Goal: Check status

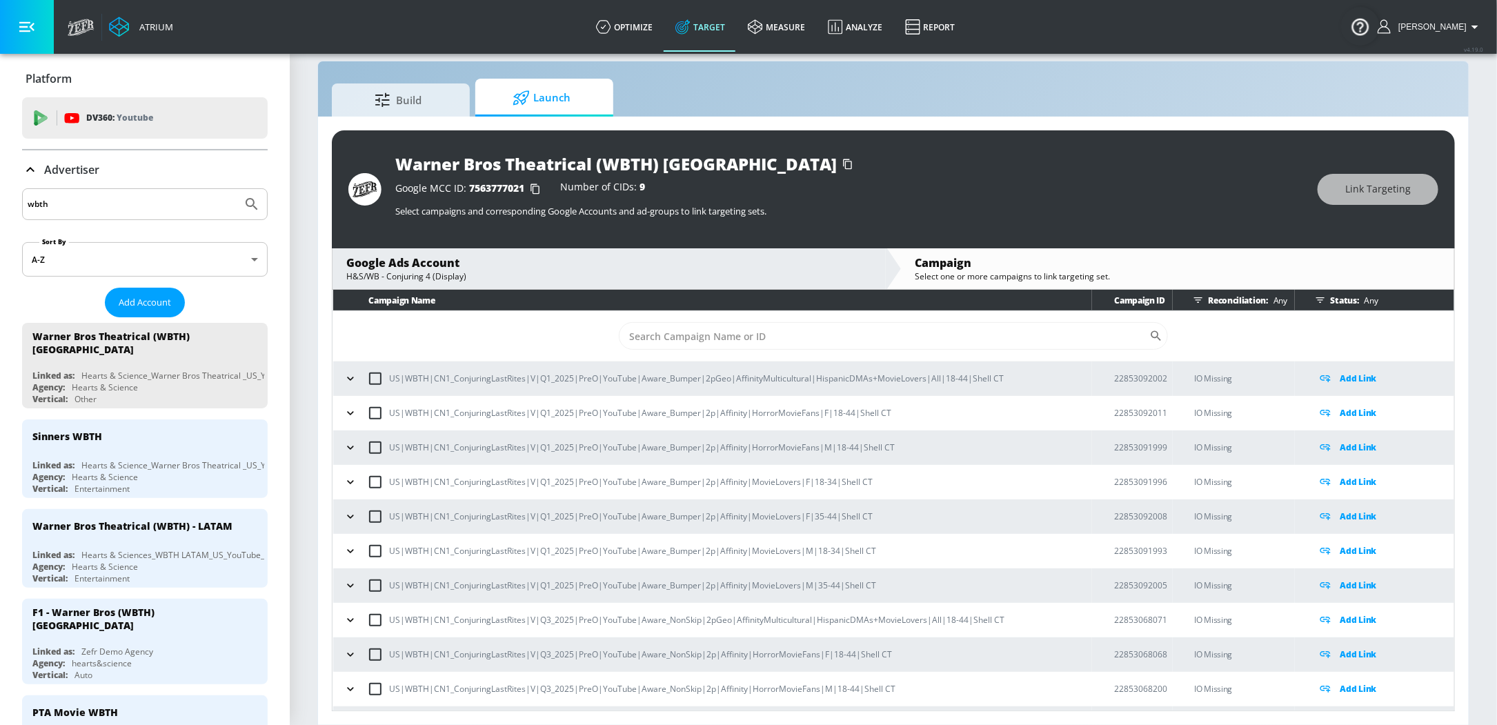
scroll to position [3635, 0]
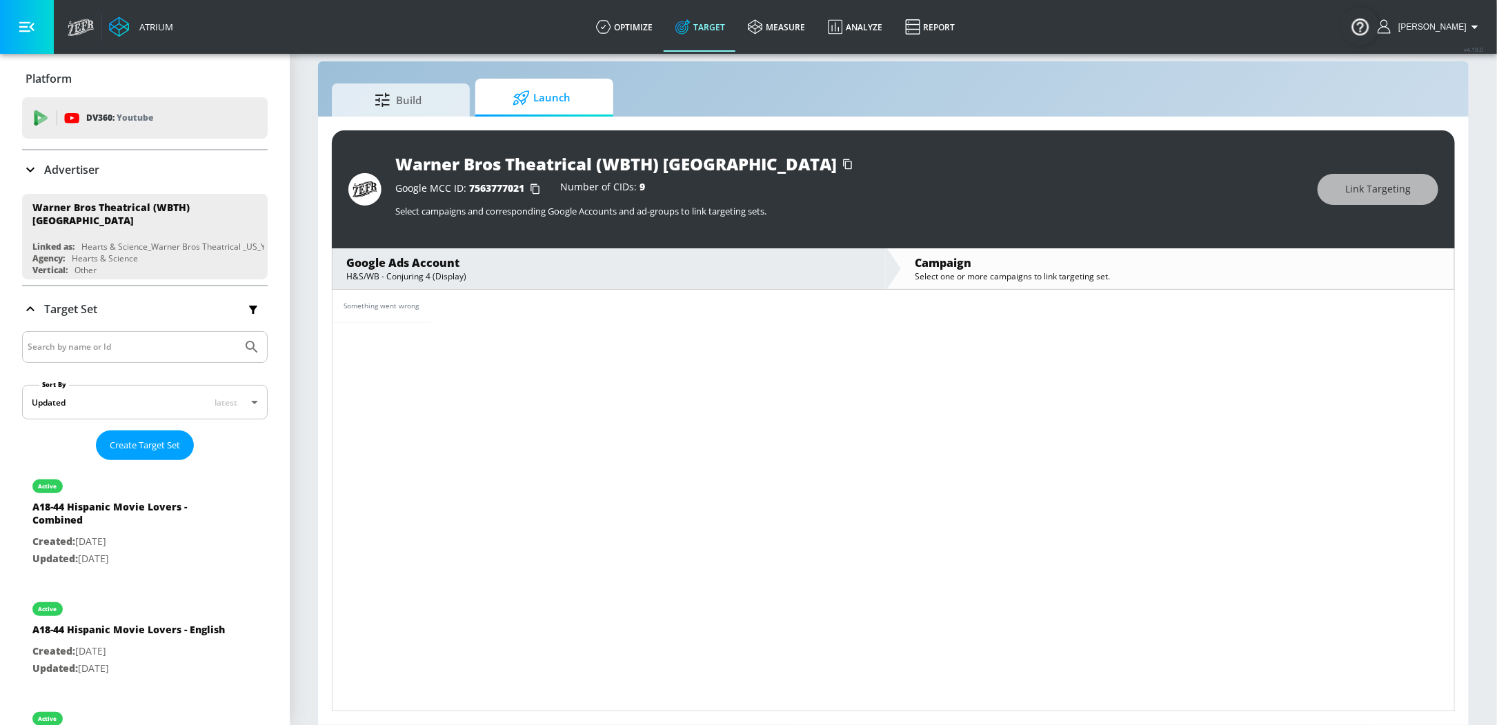
scroll to position [19, 0]
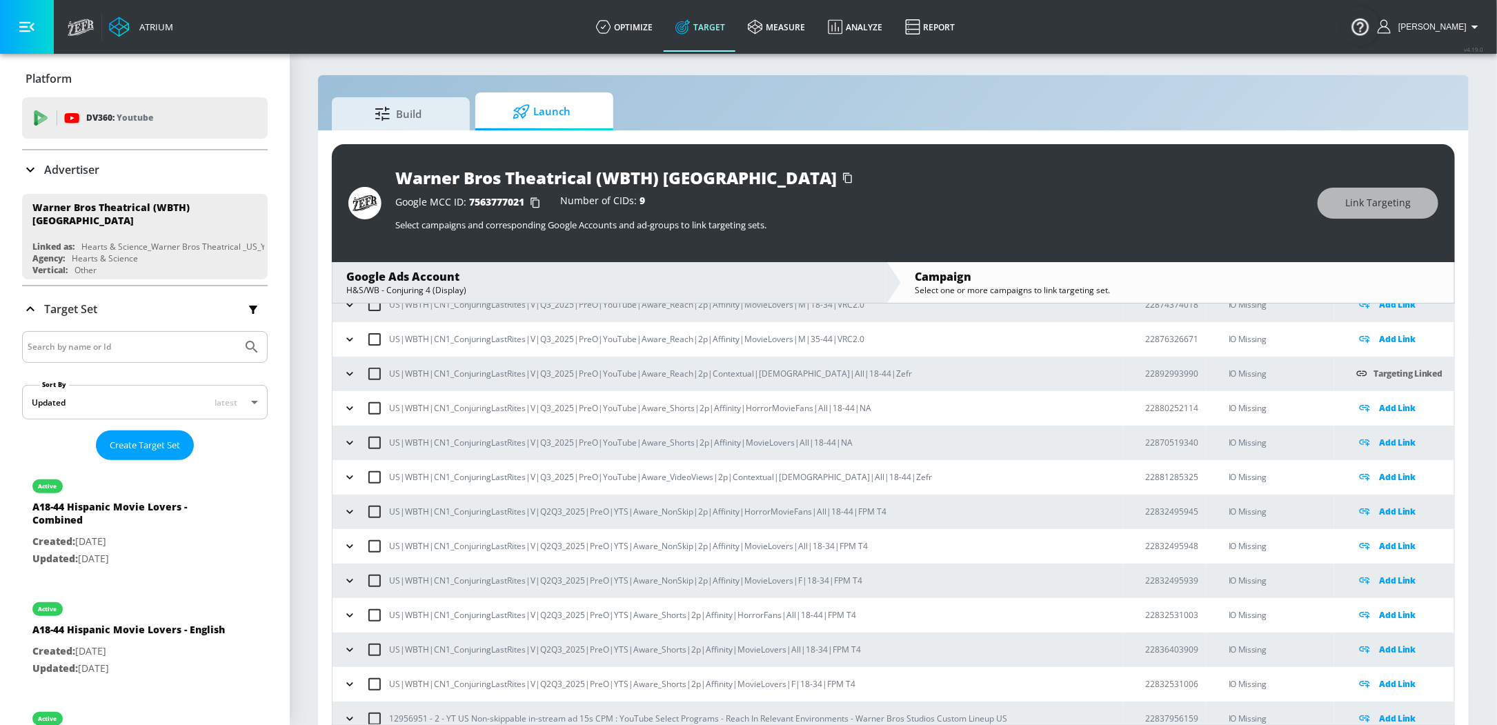
scroll to position [3586, 0]
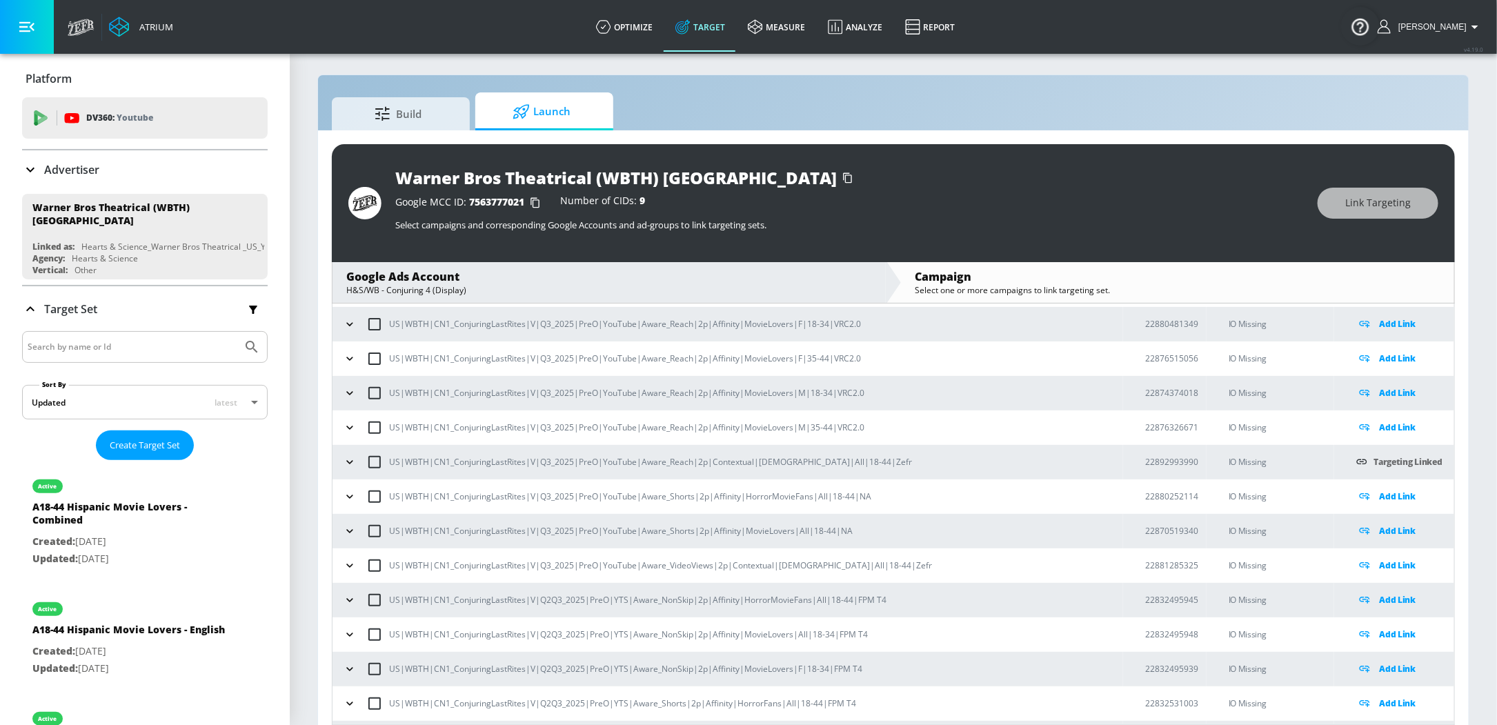
click at [348, 459] on icon "button" at bounding box center [350, 462] width 14 height 14
